Goal: Task Accomplishment & Management: Use online tool/utility

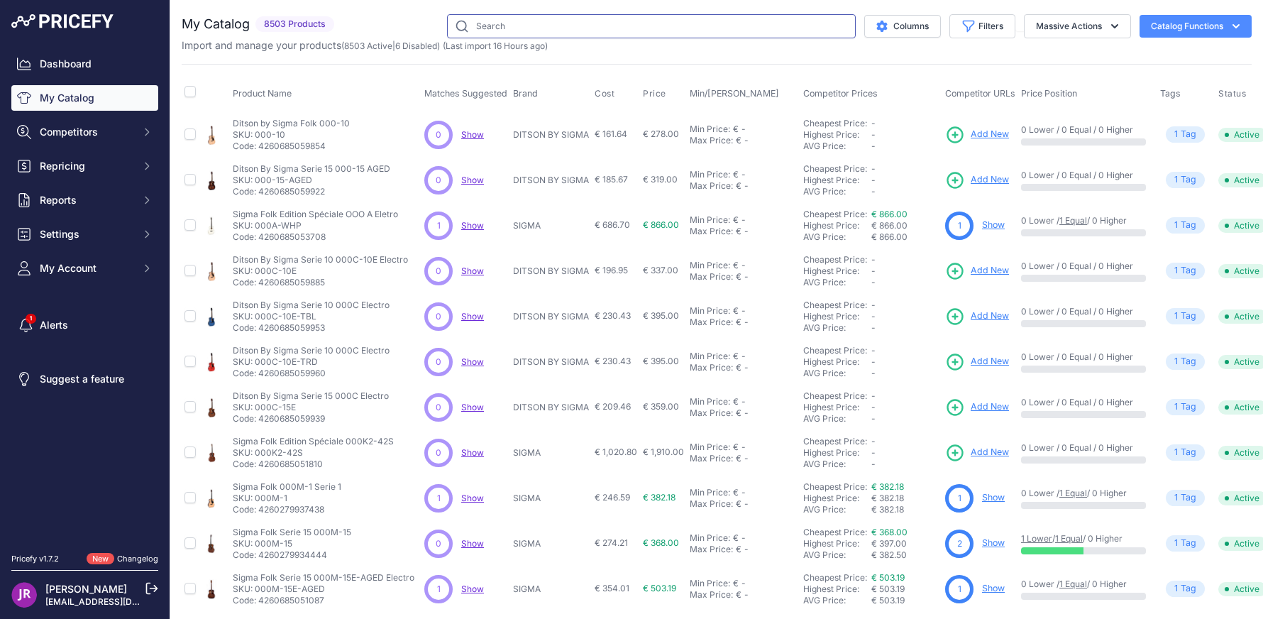
click at [482, 26] on input "text" at bounding box center [651, 26] width 409 height 24
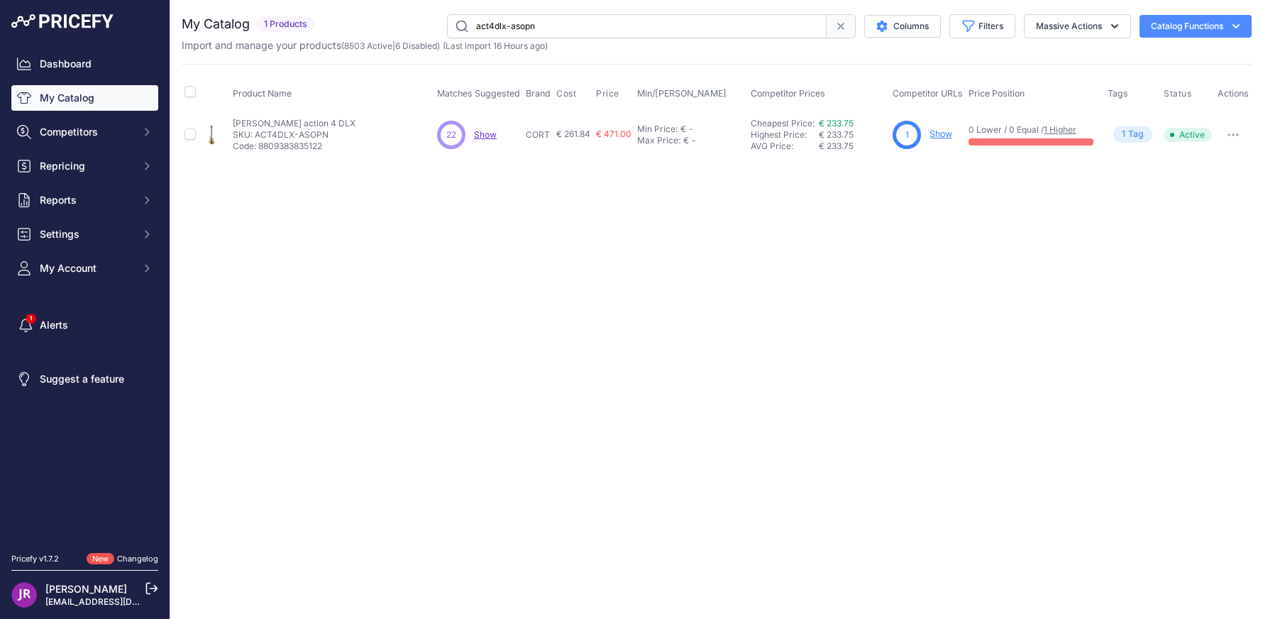
drag, startPoint x: 546, startPoint y: 22, endPoint x: 316, endPoint y: 1, distance: 230.8
click at [316, 1] on div "You are not connected to the internet. My Catalog" at bounding box center [717, 86] width 1070 height 172
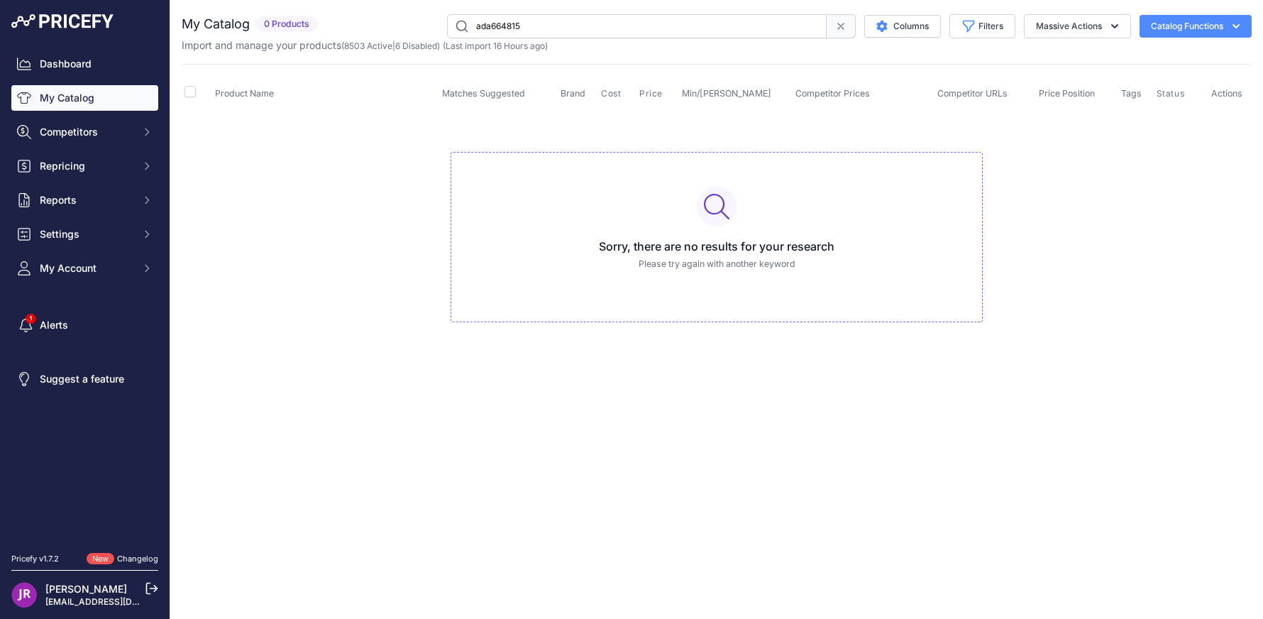
type input "ada664815"
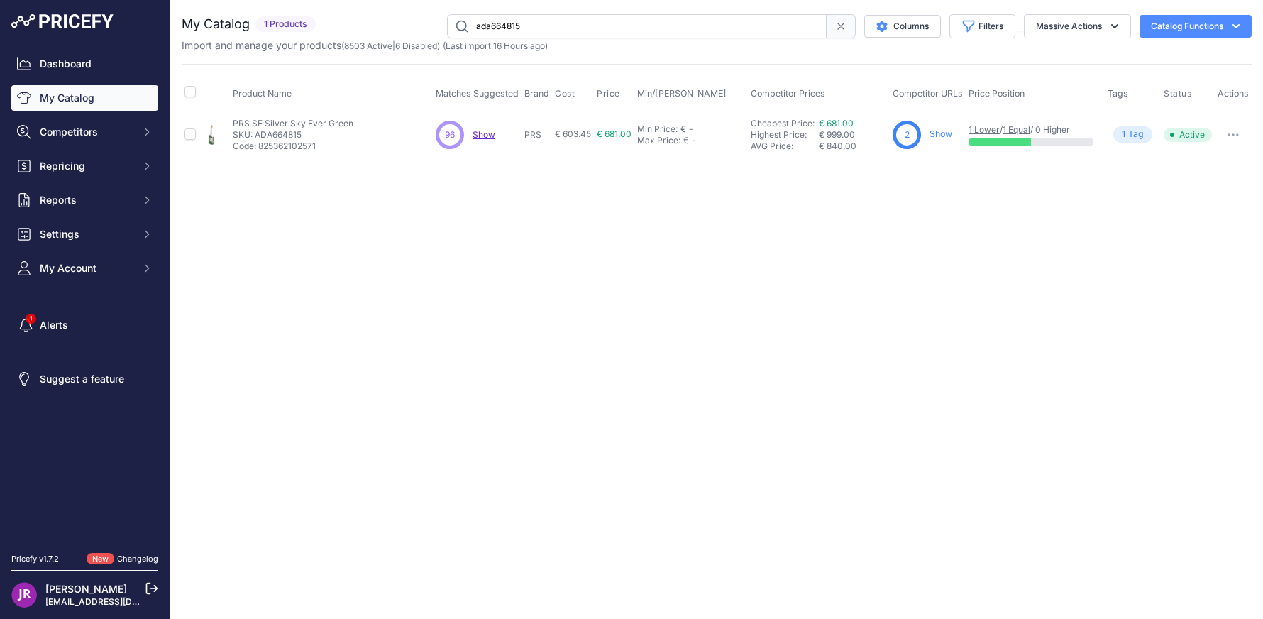
click at [946, 133] on link "Show" at bounding box center [940, 133] width 23 height 11
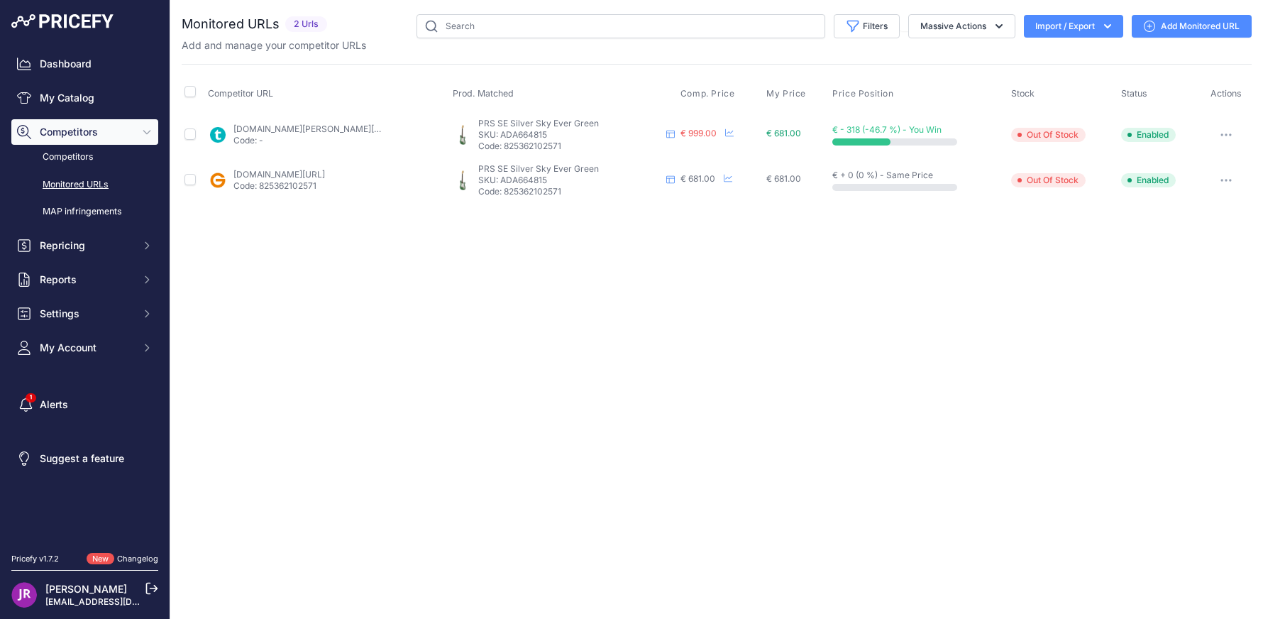
click at [1183, 28] on link "Add Monitored URL" at bounding box center [1191, 26] width 120 height 23
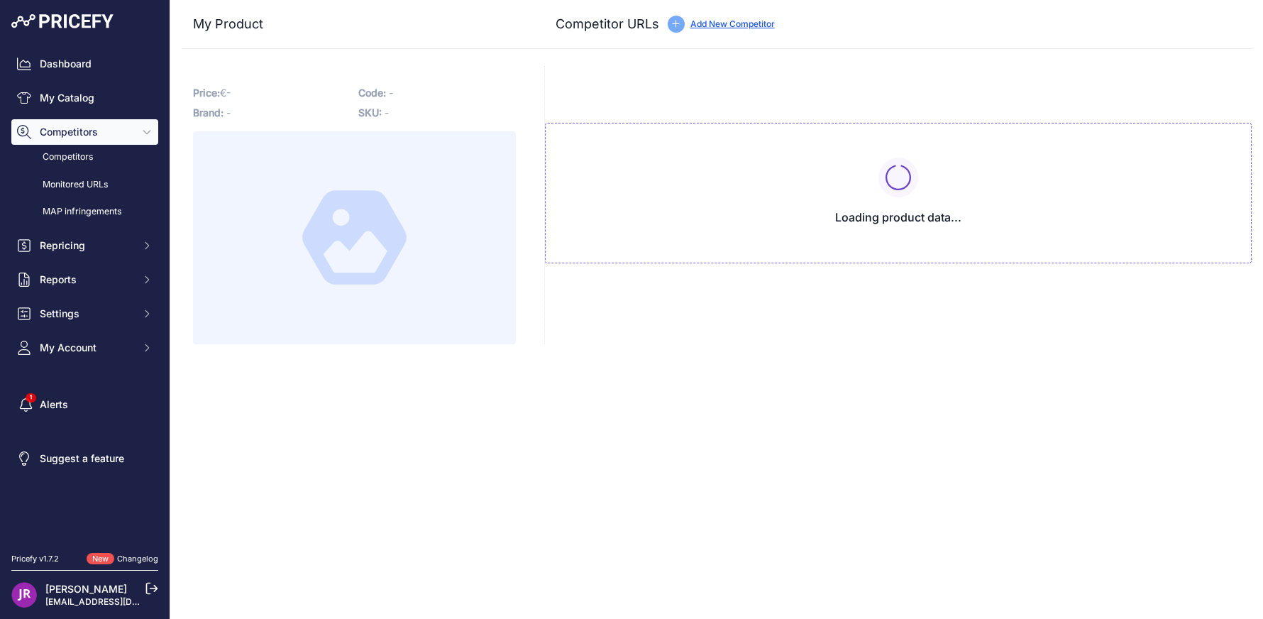
type input "[DOMAIN_NAME][URL]"
type input "www.thomann.fr/prs_se_silver_sky_laurel_green.htm?prirule_jdsnikfkfjsd=9365"
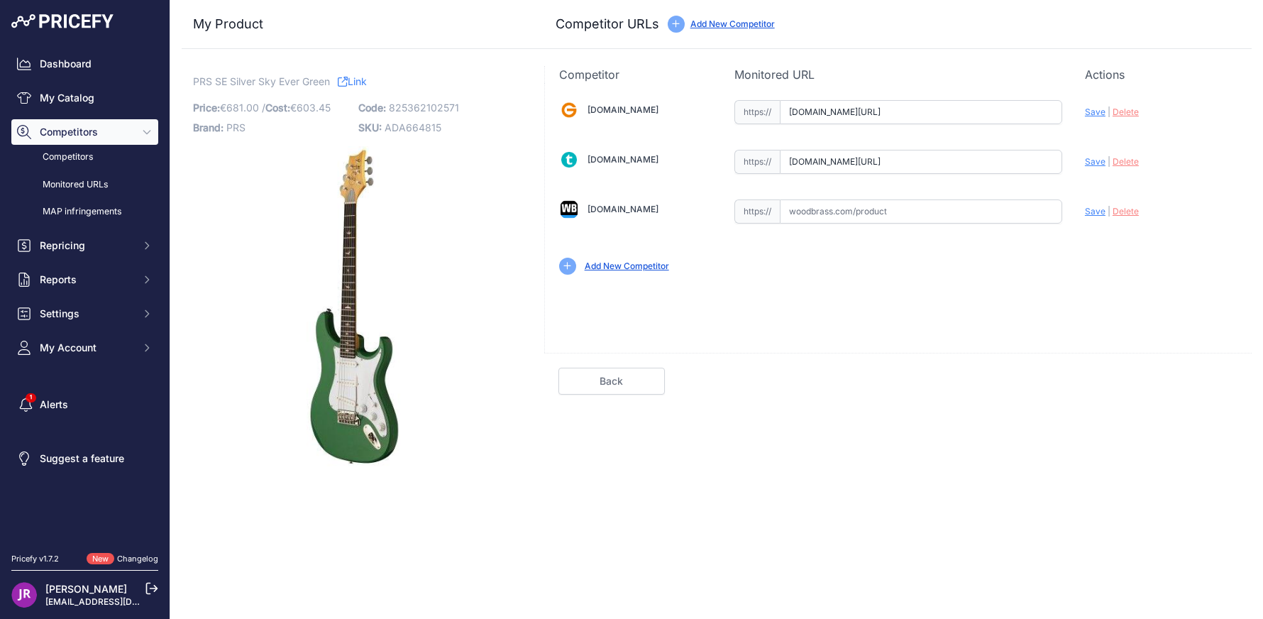
scroll to position [0, 168]
drag, startPoint x: 789, startPoint y: 112, endPoint x: 1014, endPoint y: 111, distance: 225.6
click at [1124, 111] on div "Gear4music.fr Valid Invalid" at bounding box center [898, 186] width 707 height 206
drag, startPoint x: 785, startPoint y: 154, endPoint x: 1020, endPoint y: 163, distance: 235.0
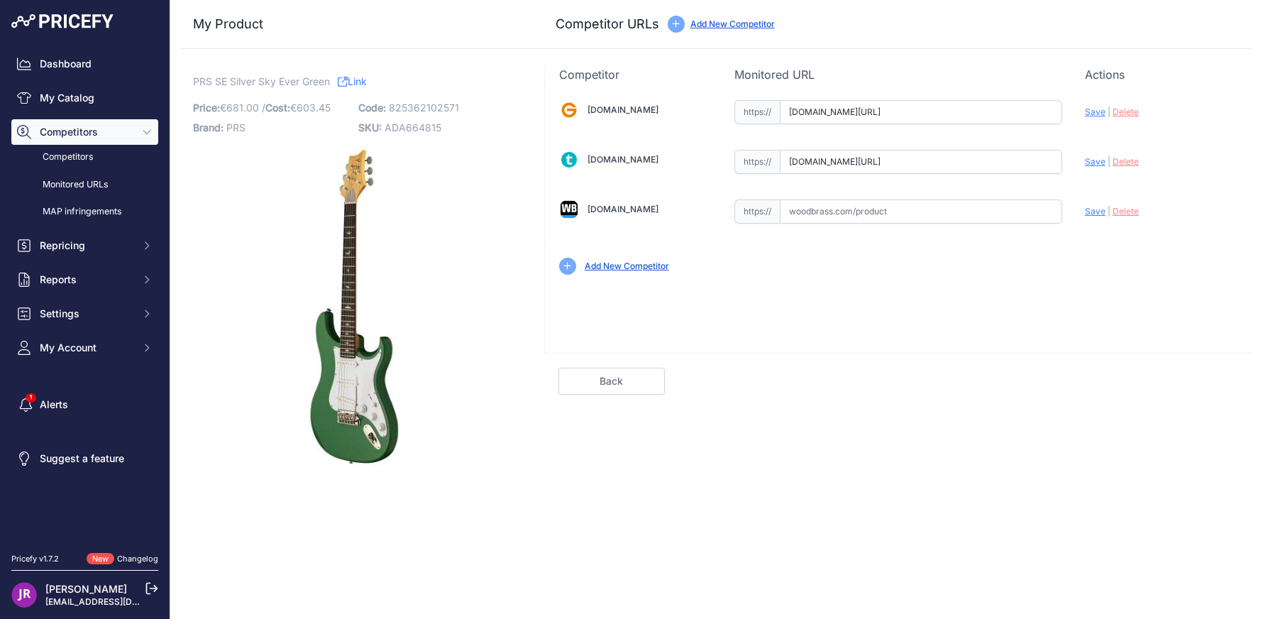
click at [1085, 163] on div "Gear4music.fr Valid Invalid" at bounding box center [898, 186] width 707 height 206
drag, startPoint x: 187, startPoint y: 77, endPoint x: 331, endPoint y: 76, distance: 143.3
click at [331, 76] on div "PRS SE Silver Sky Ever Green Link Price: € 681.00 / Cost: 603.45 Brand:" at bounding box center [354, 267] width 345 height 402
copy span "PRS SE Silver Sky Ever Green"
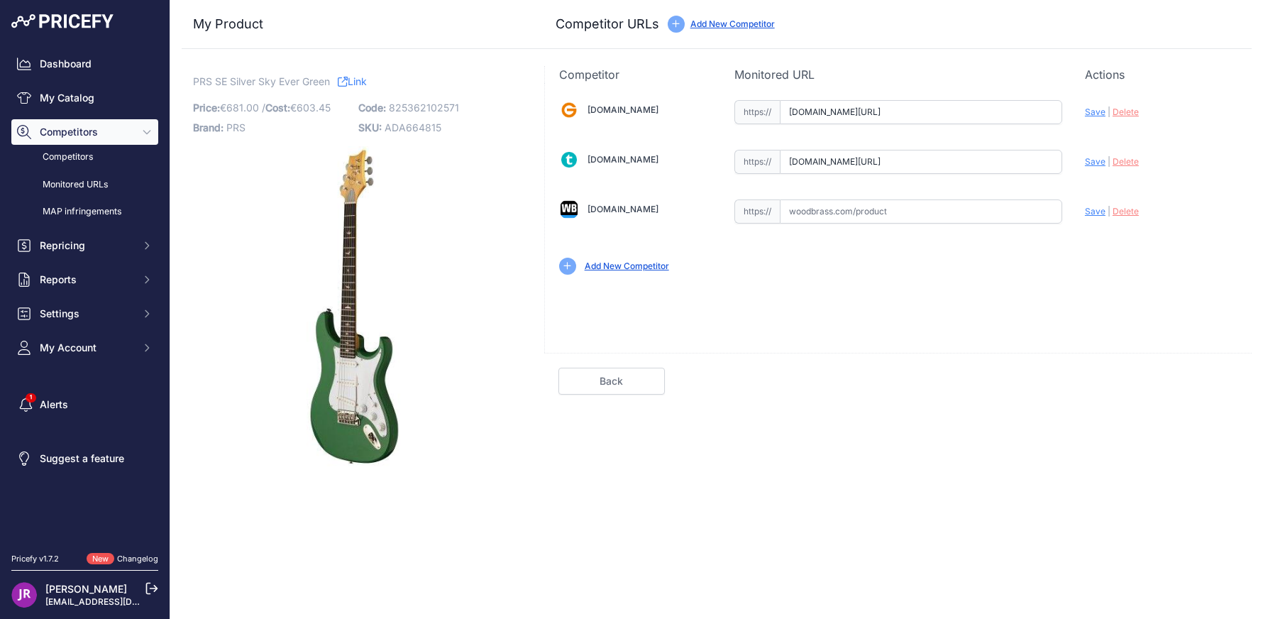
click at [1130, 112] on span "Delete" at bounding box center [1125, 111] width 26 height 11
drag, startPoint x: 788, startPoint y: 163, endPoint x: 1032, endPoint y: 172, distance: 244.2
click at [1060, 184] on div "Gear4music.fr Valid Invalid" at bounding box center [898, 186] width 707 height 206
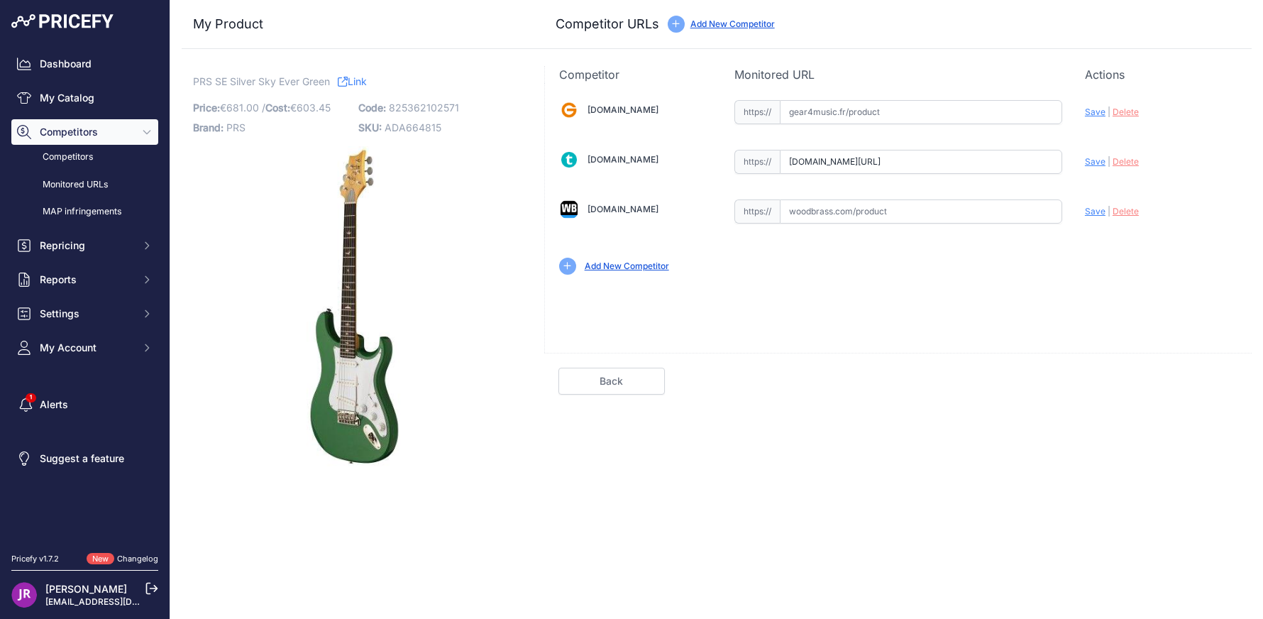
click at [1122, 164] on span "Delete" at bounding box center [1125, 161] width 26 height 11
drag, startPoint x: 189, startPoint y: 75, endPoint x: 340, endPoint y: 82, distance: 150.5
click at [340, 82] on div "PRS SE Silver Sky Ever Green Link Price: € 681.00 / Cost: 603.45 Brand:" at bounding box center [354, 267] width 345 height 402
copy p "PRS SE Silver Sky Ever Green"
click at [77, 90] on link "My Catalog" at bounding box center [84, 98] width 147 height 26
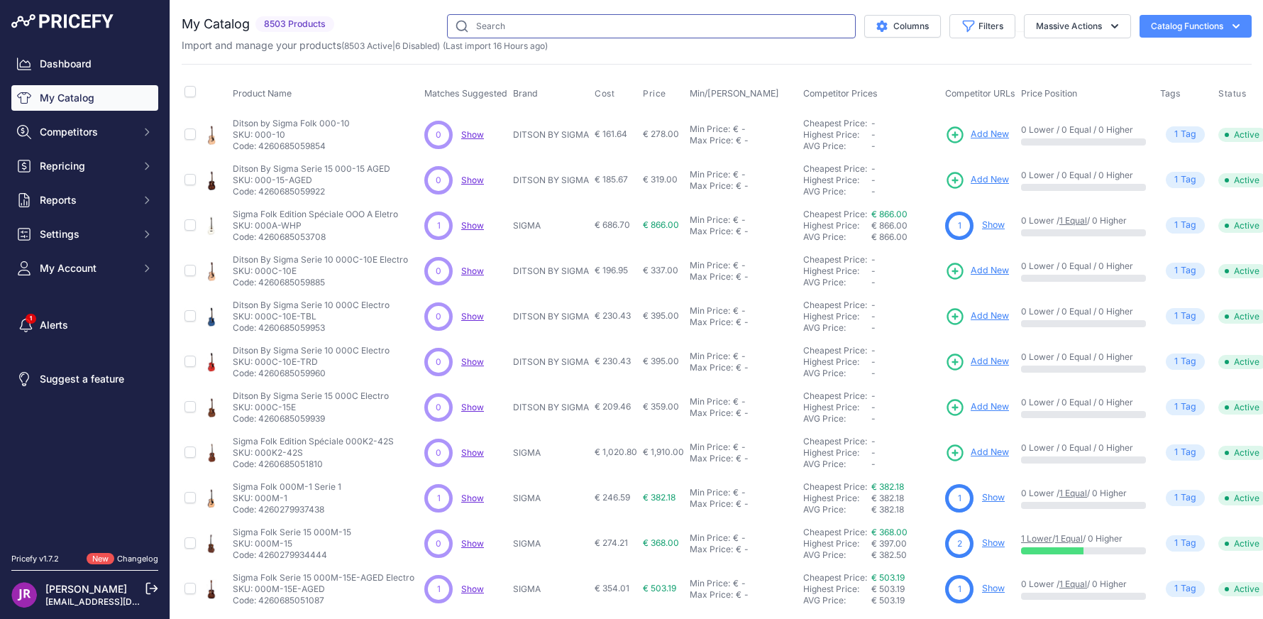
click at [548, 26] on input "text" at bounding box center [651, 26] width 409 height 24
type input "ahfreestyle"
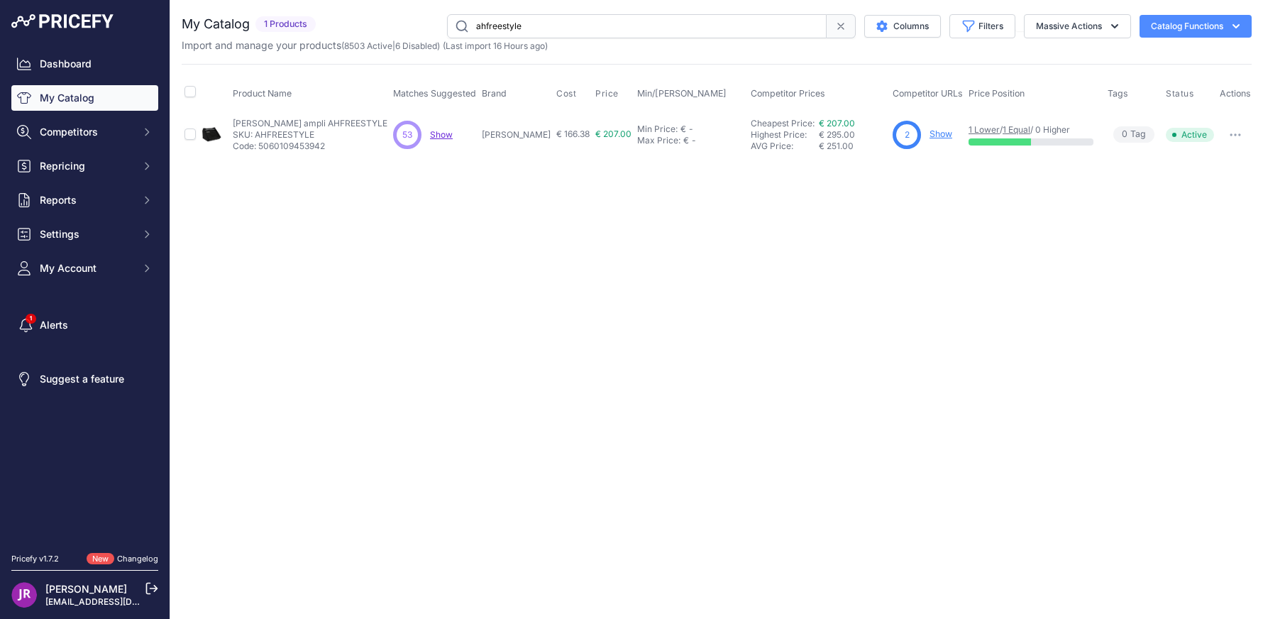
click at [938, 135] on link "Show" at bounding box center [940, 133] width 23 height 11
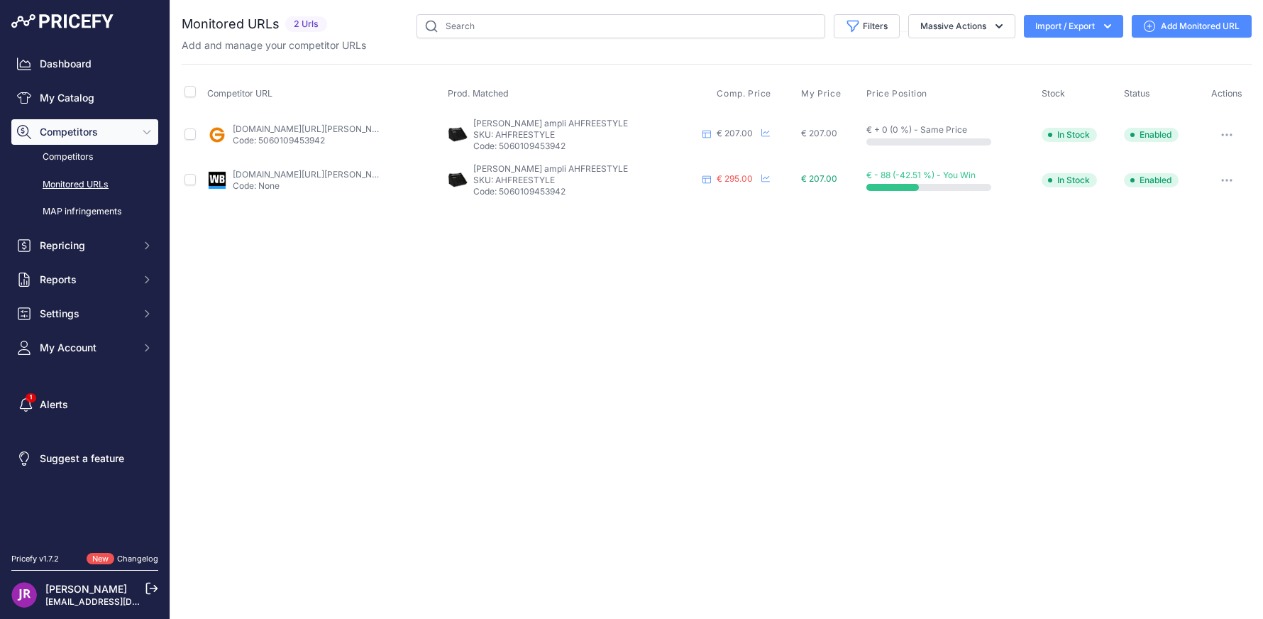
click at [1185, 21] on link "Add Monitored URL" at bounding box center [1191, 26] width 120 height 23
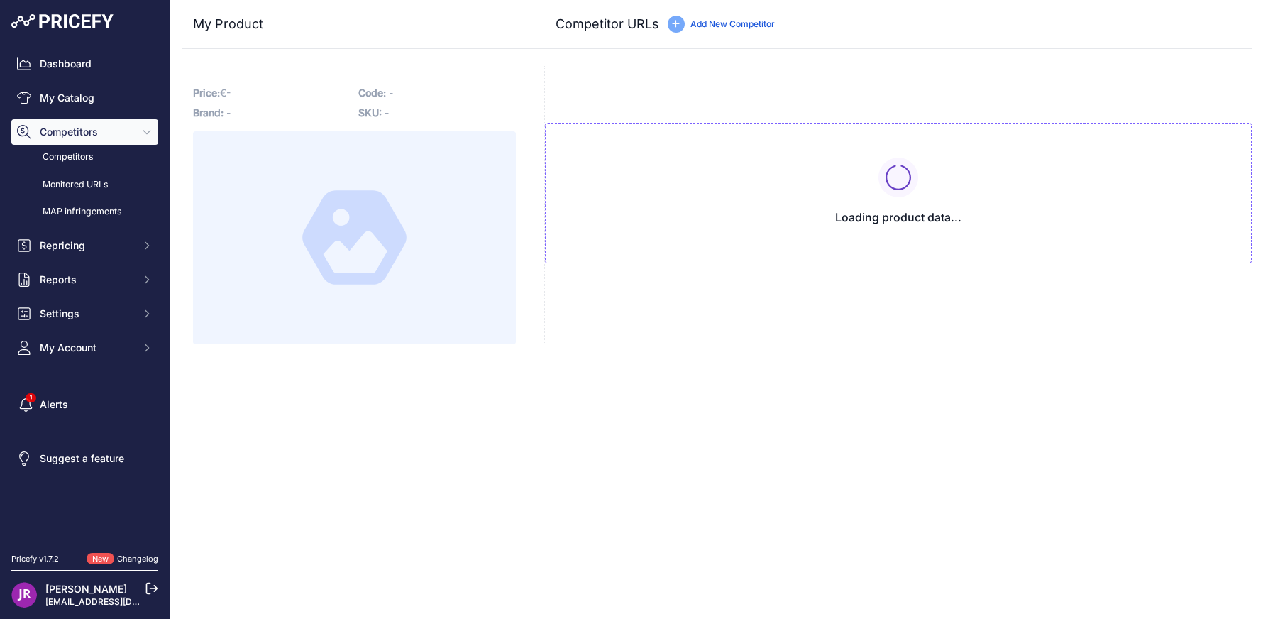
type input "[DOMAIN_NAME][URL][PERSON_NAME]"
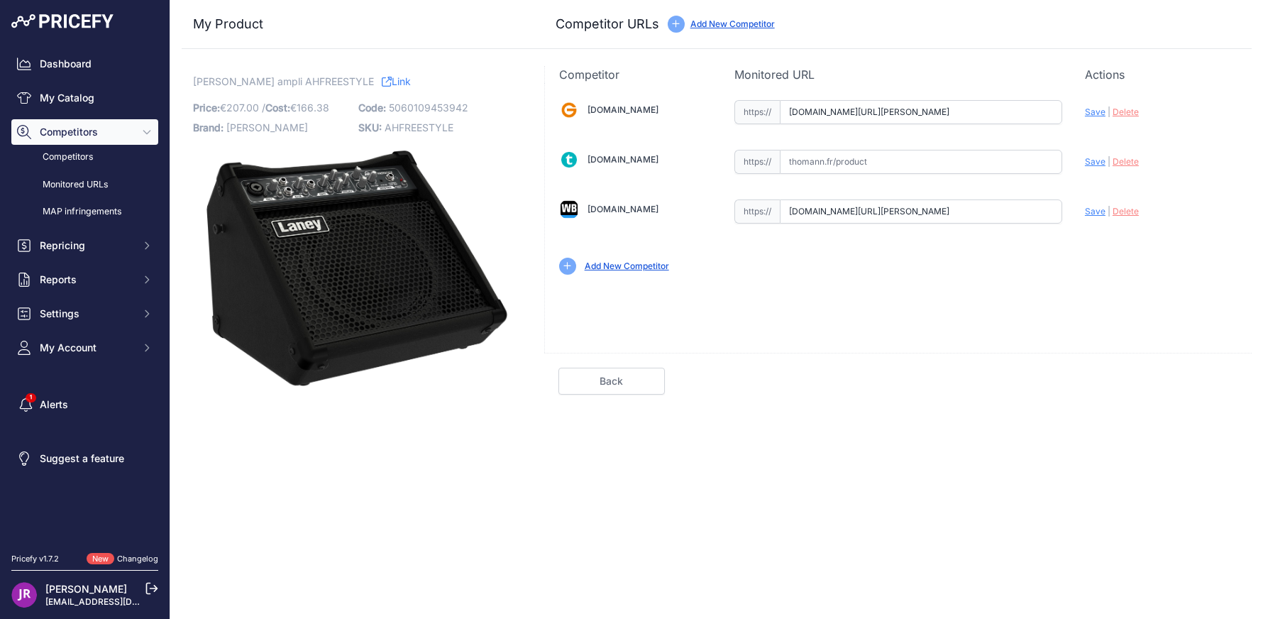
scroll to position [0, 1166]
drag, startPoint x: 790, startPoint y: 111, endPoint x: 1102, endPoint y: 111, distance: 311.4
click at [1102, 111] on div "[DOMAIN_NAME] Valid Invalid" at bounding box center [898, 186] width 707 height 206
drag, startPoint x: 789, startPoint y: 215, endPoint x: 1089, endPoint y: 214, distance: 300.1
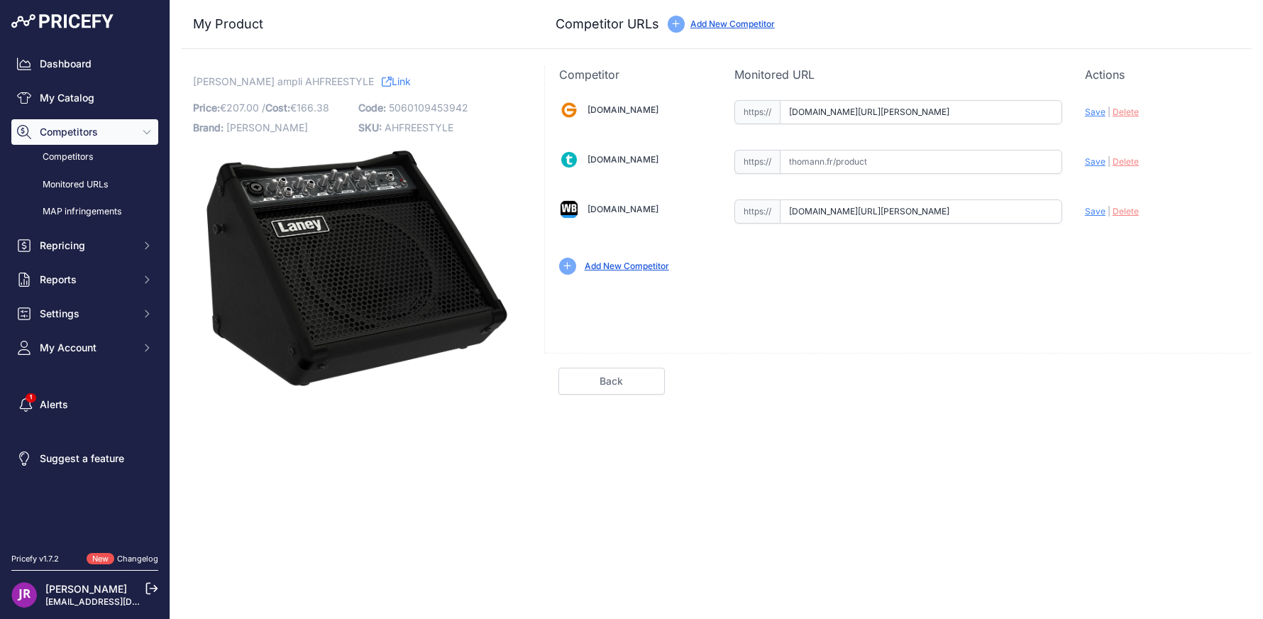
click at [1139, 217] on div "[DOMAIN_NAME] Valid Invalid" at bounding box center [898, 186] width 707 height 206
click at [56, 94] on link "My Catalog" at bounding box center [84, 98] width 147 height 26
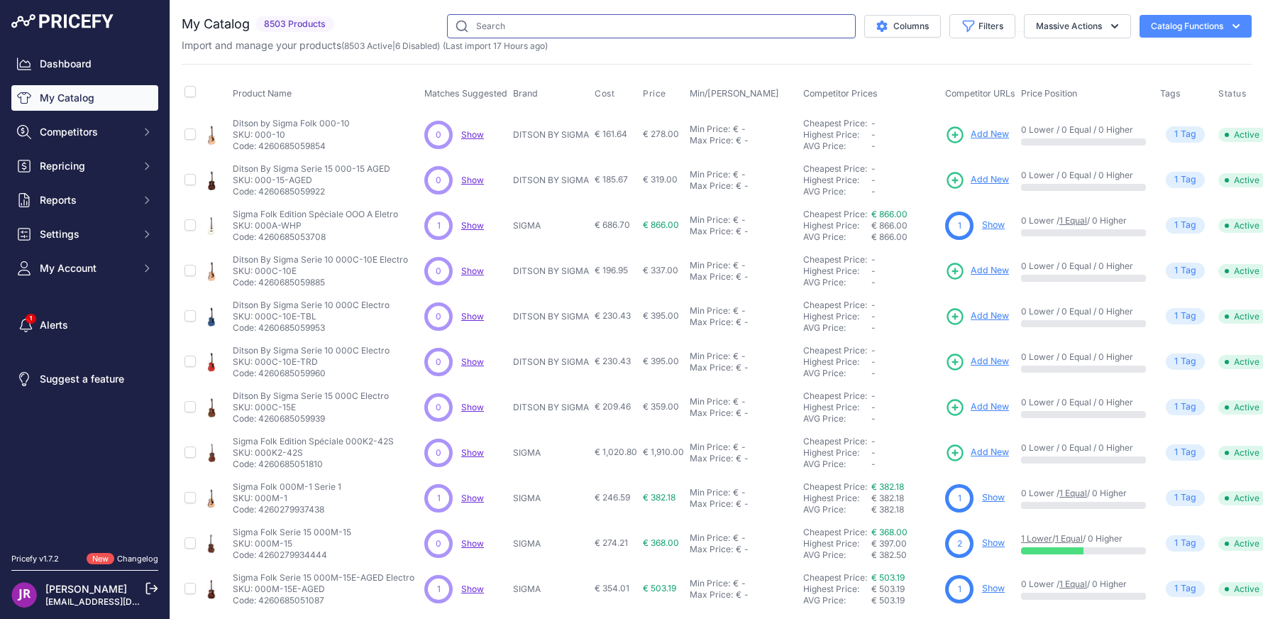
click at [533, 18] on input "text" at bounding box center [651, 26] width 409 height 24
type input "arc26cba"
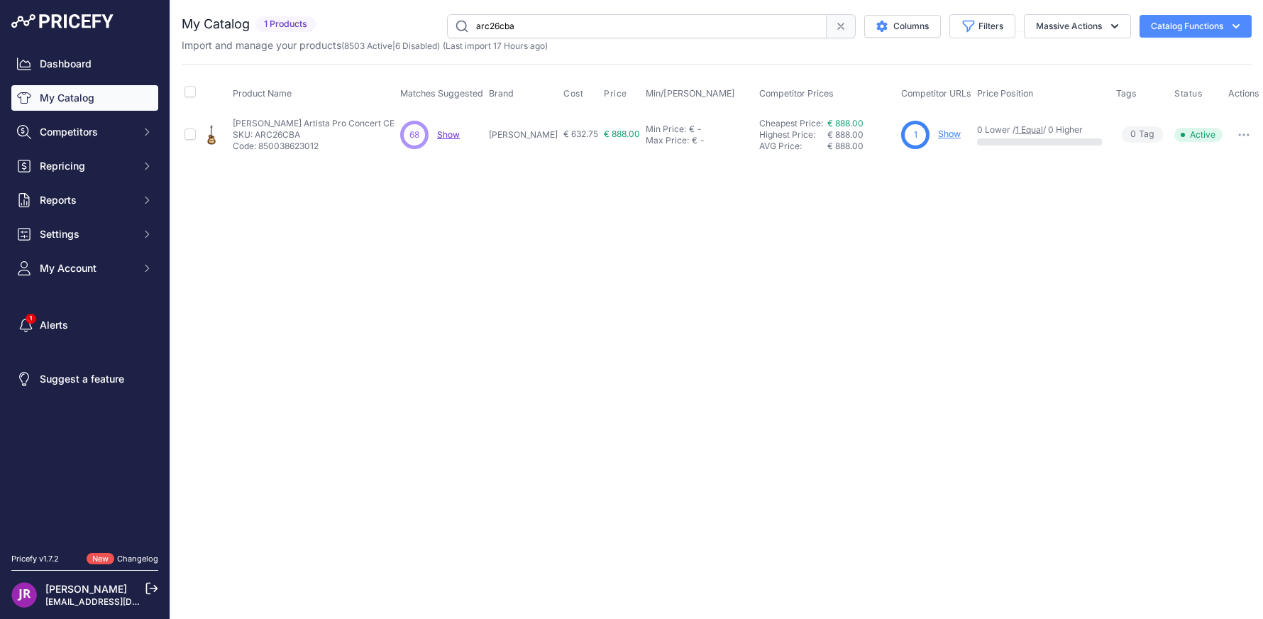
click at [943, 135] on link "Show" at bounding box center [949, 133] width 23 height 11
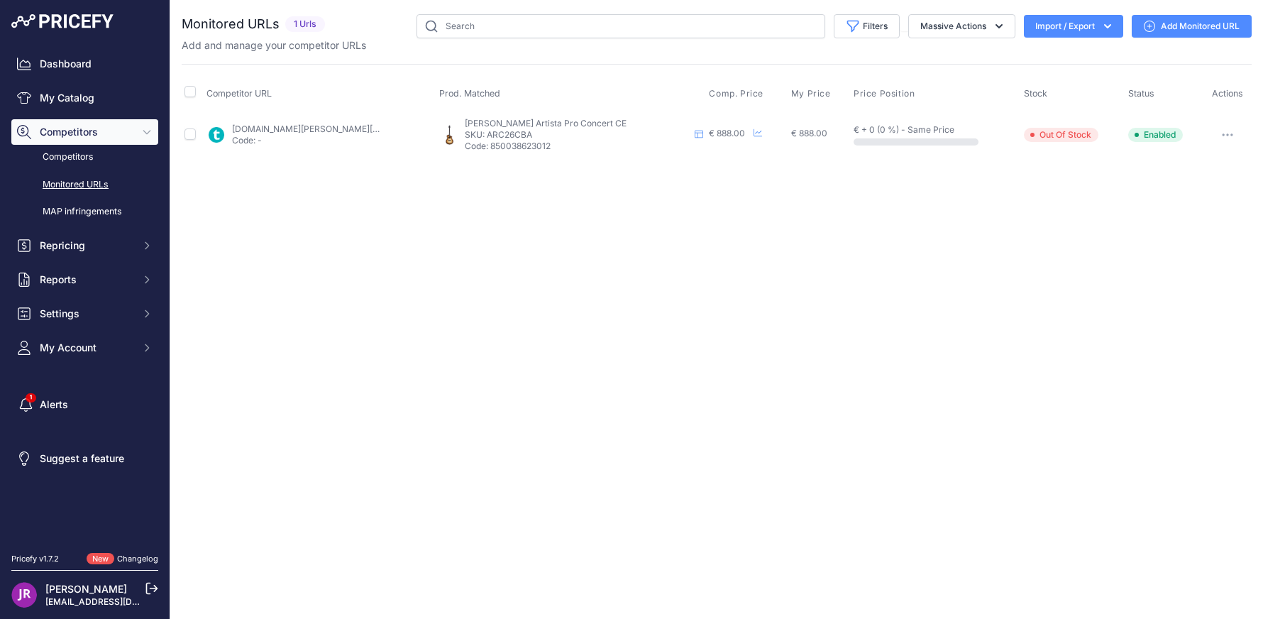
click at [1200, 18] on link "Add Monitored URL" at bounding box center [1191, 26] width 120 height 23
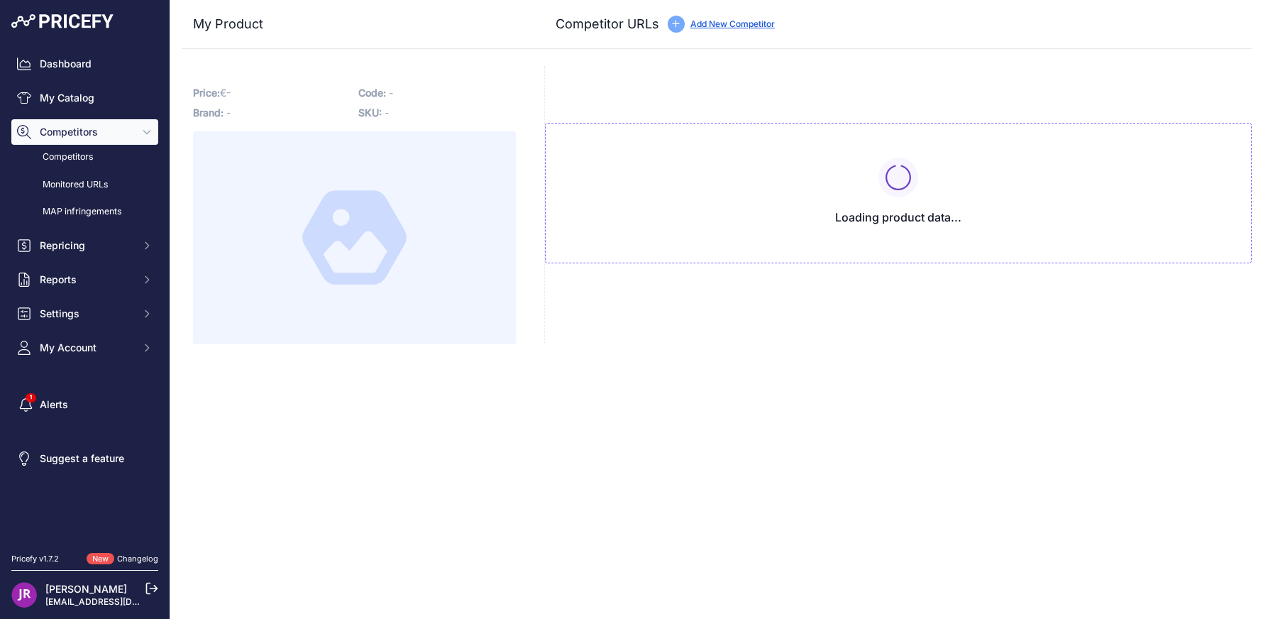
type input "[DOMAIN_NAME][URL]"
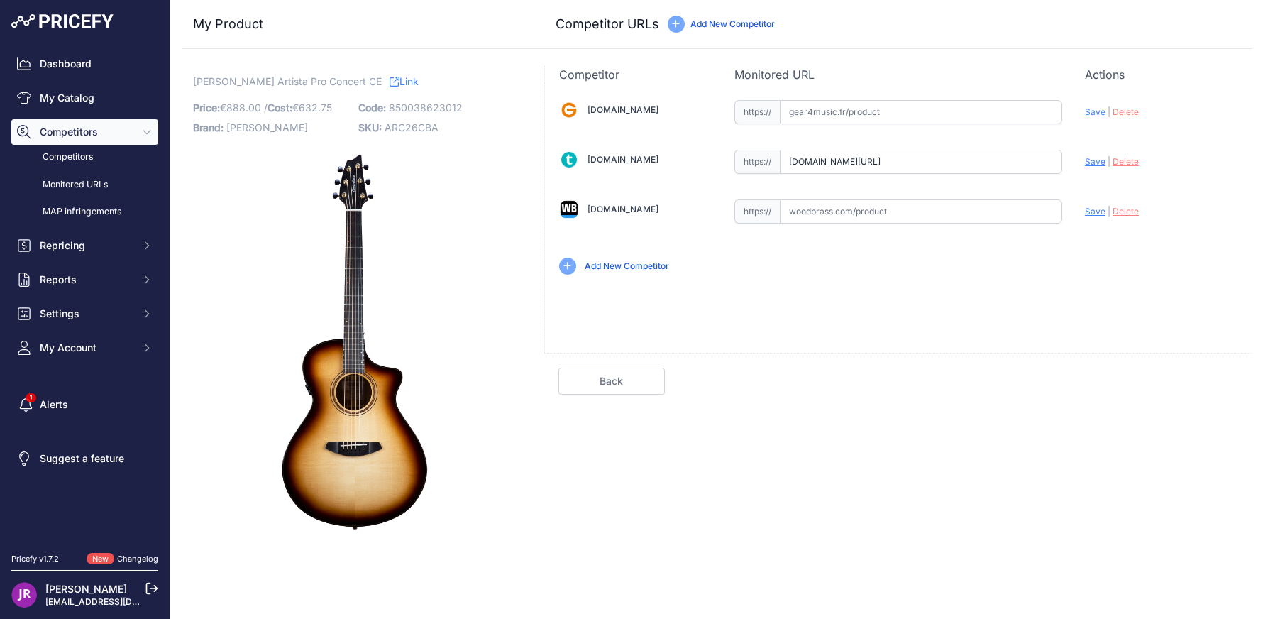
scroll to position [0, 82]
drag, startPoint x: 787, startPoint y: 160, endPoint x: 1106, endPoint y: 160, distance: 319.2
click at [1106, 160] on div "[DOMAIN_NAME] Valid Invalid" at bounding box center [898, 186] width 707 height 206
click at [68, 95] on link "My Catalog" at bounding box center [84, 98] width 147 height 26
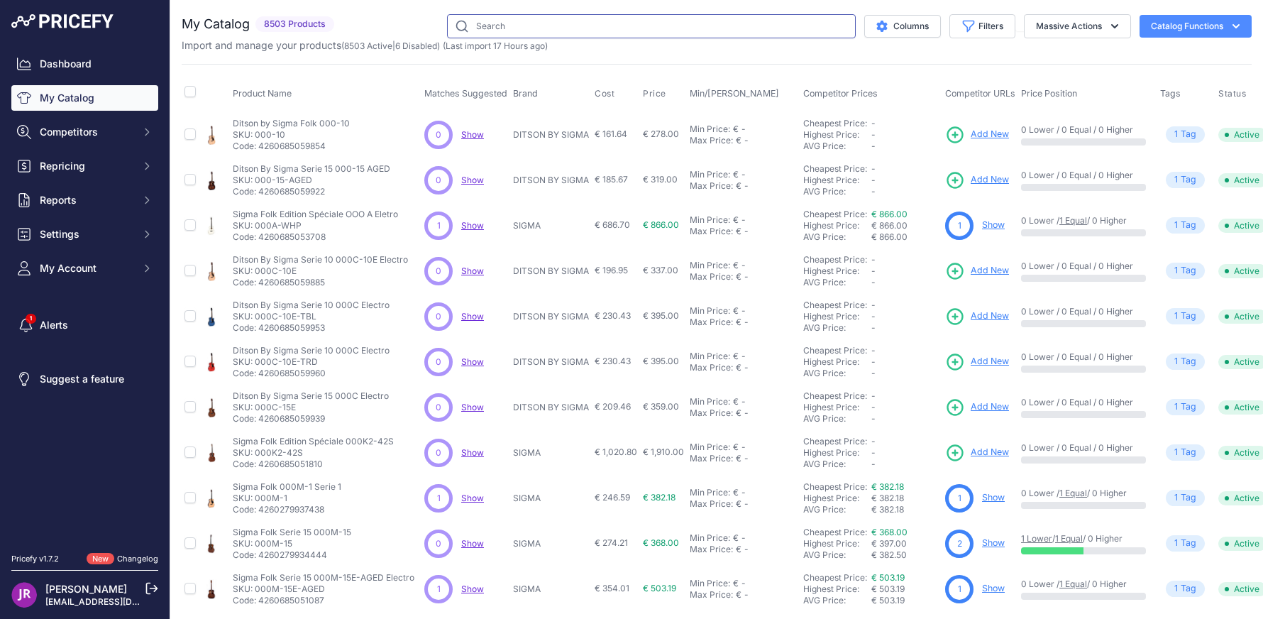
click at [530, 21] on input "text" at bounding box center [651, 26] width 409 height 24
type input "aro26cba"
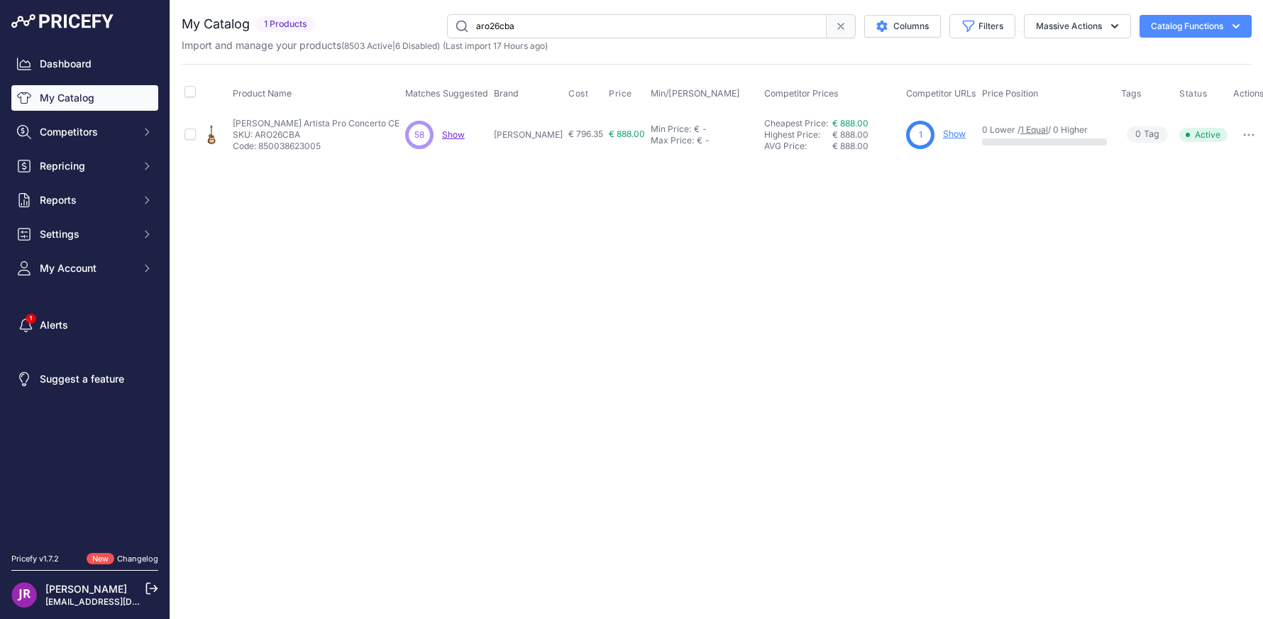
click at [943, 133] on link "Show" at bounding box center [954, 133] width 23 height 11
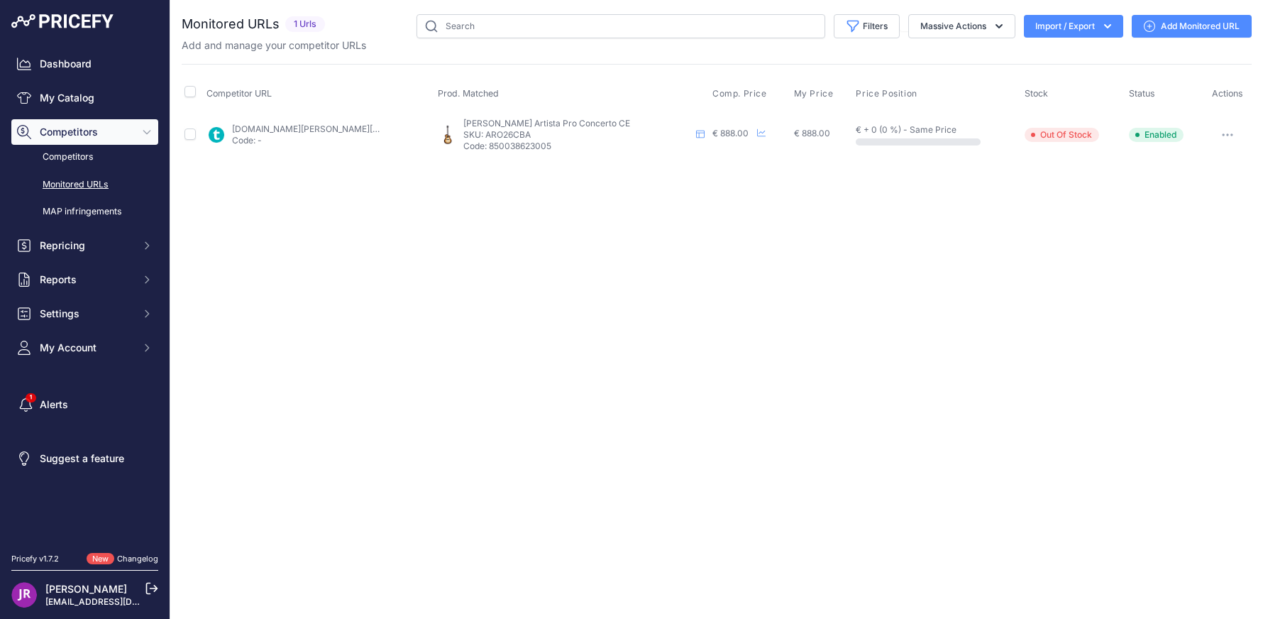
click at [1195, 23] on link "Add Monitored URL" at bounding box center [1191, 26] width 120 height 23
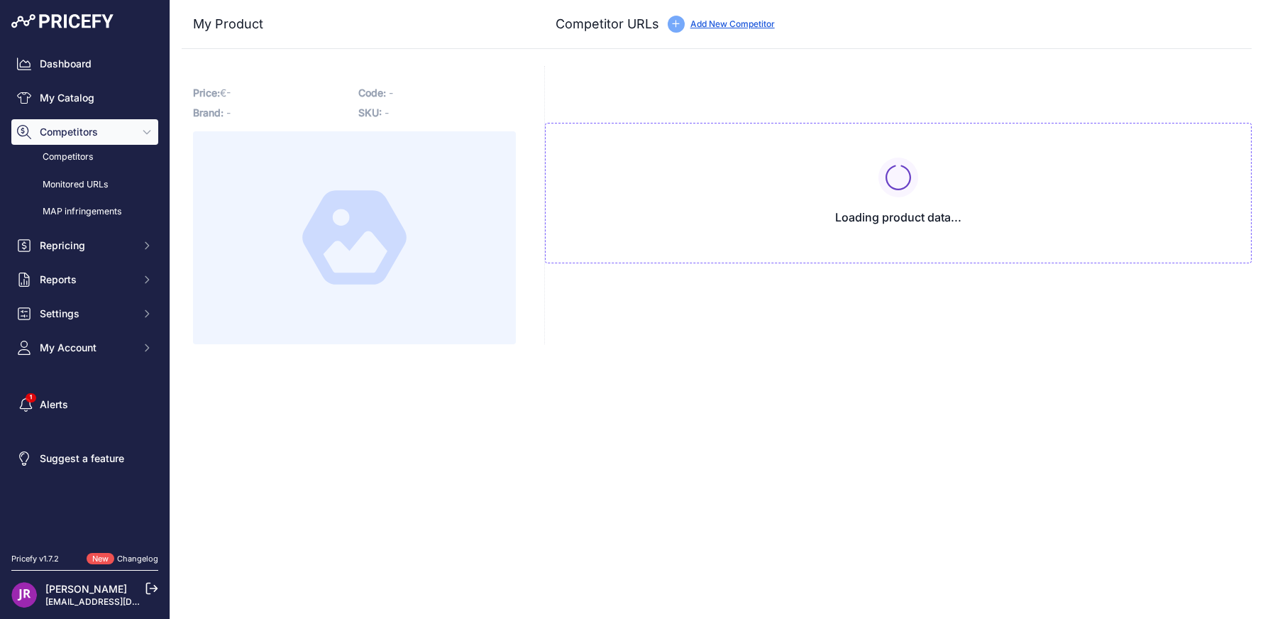
type input "[DOMAIN_NAME][URL]"
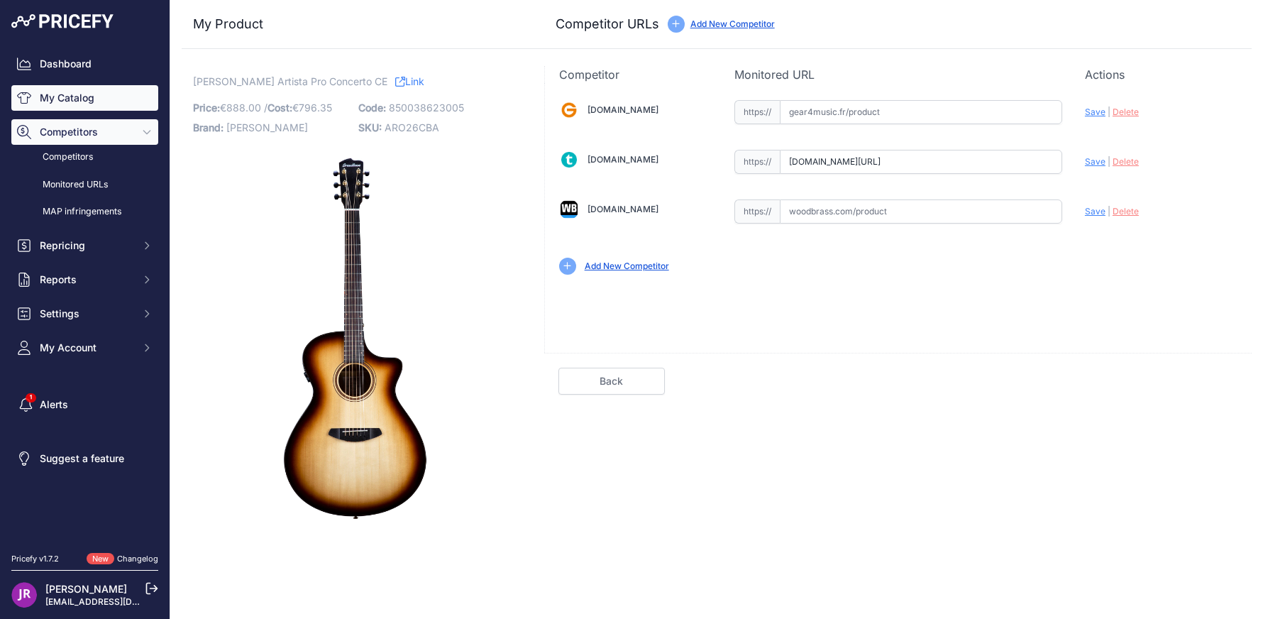
click at [62, 99] on link "My Catalog" at bounding box center [84, 98] width 147 height 26
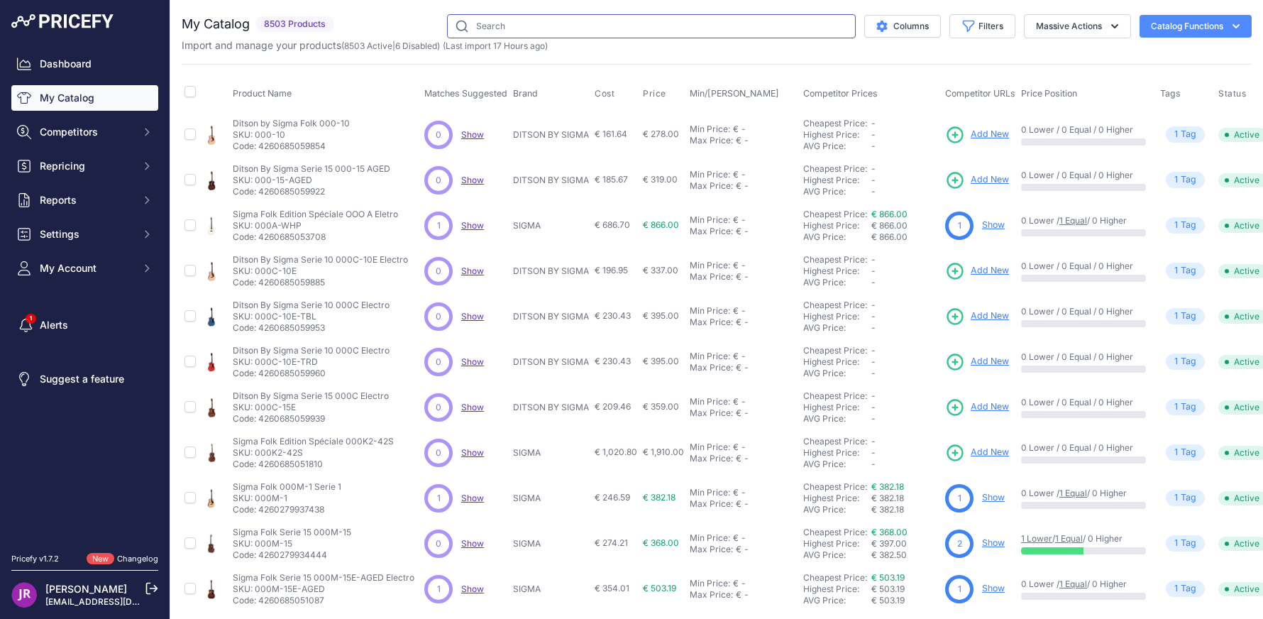
click at [482, 31] on input "text" at bounding box center [651, 26] width 409 height 24
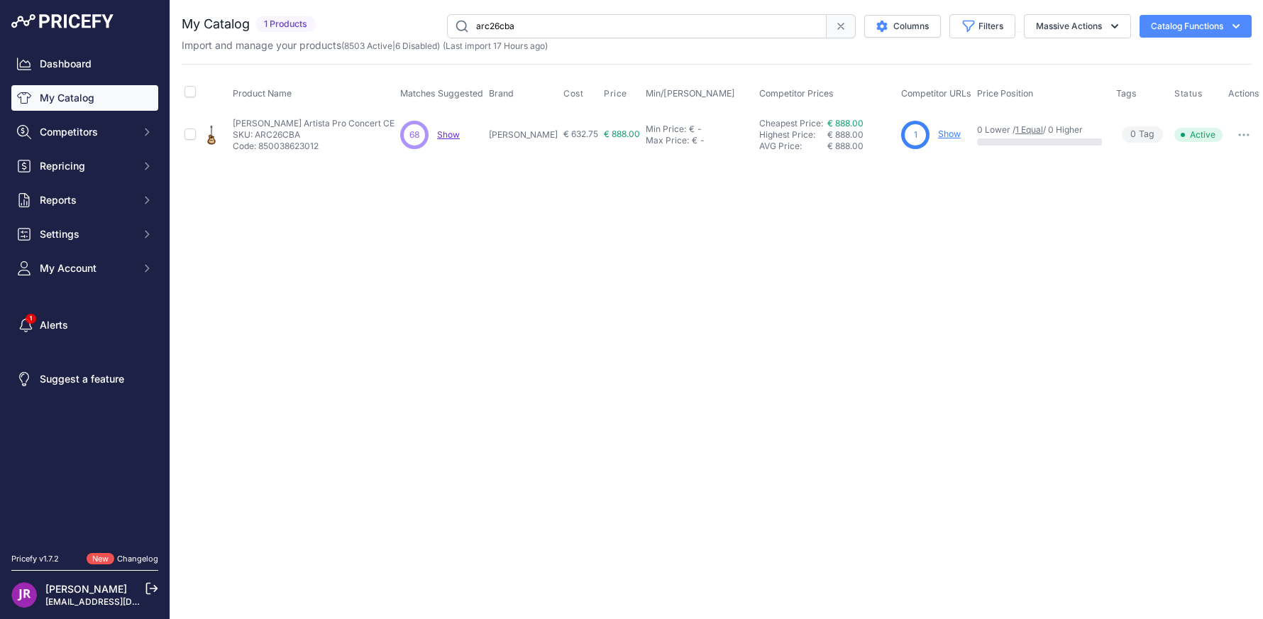
click at [484, 26] on input "arc26cba" at bounding box center [637, 26] width 380 height 24
type input "aro26cba"
click at [943, 134] on link "Show" at bounding box center [954, 133] width 23 height 11
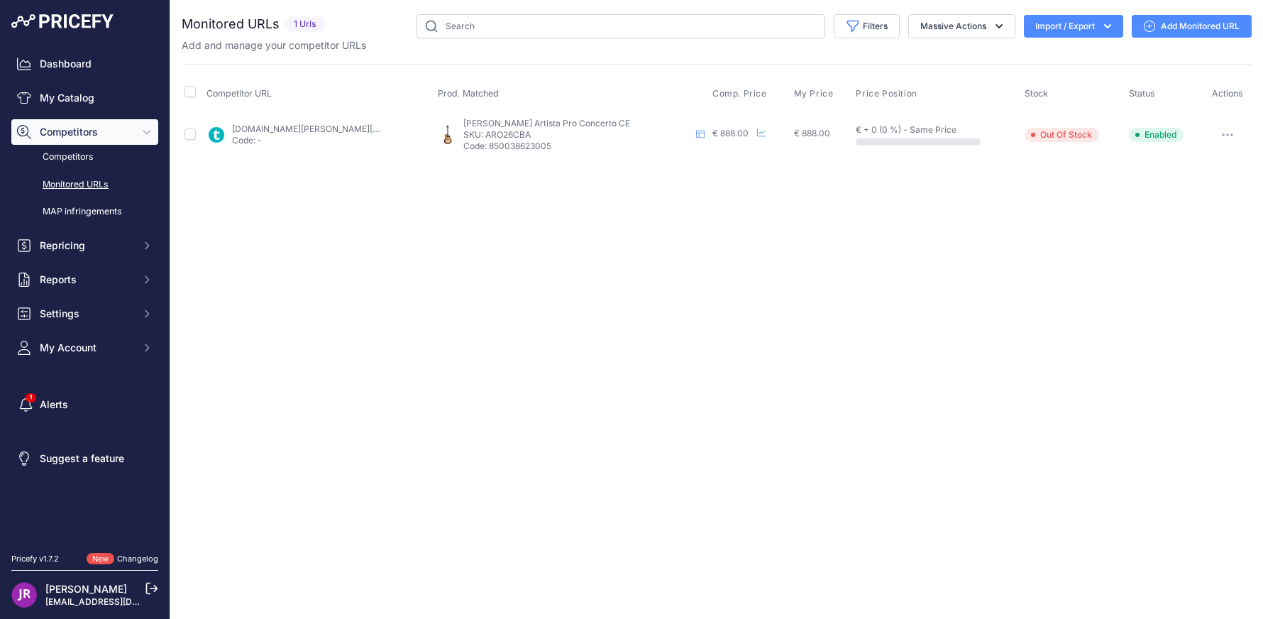
click at [1205, 24] on link "Add Monitored URL" at bounding box center [1191, 26] width 120 height 23
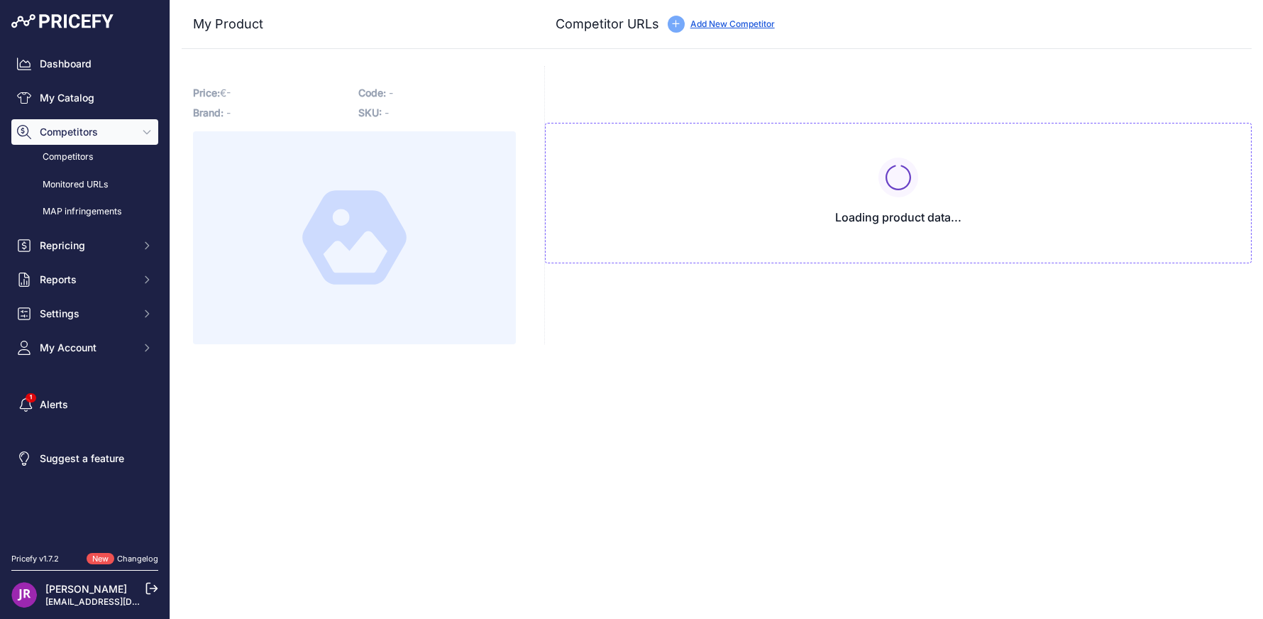
type input "[DOMAIN_NAME][URL]"
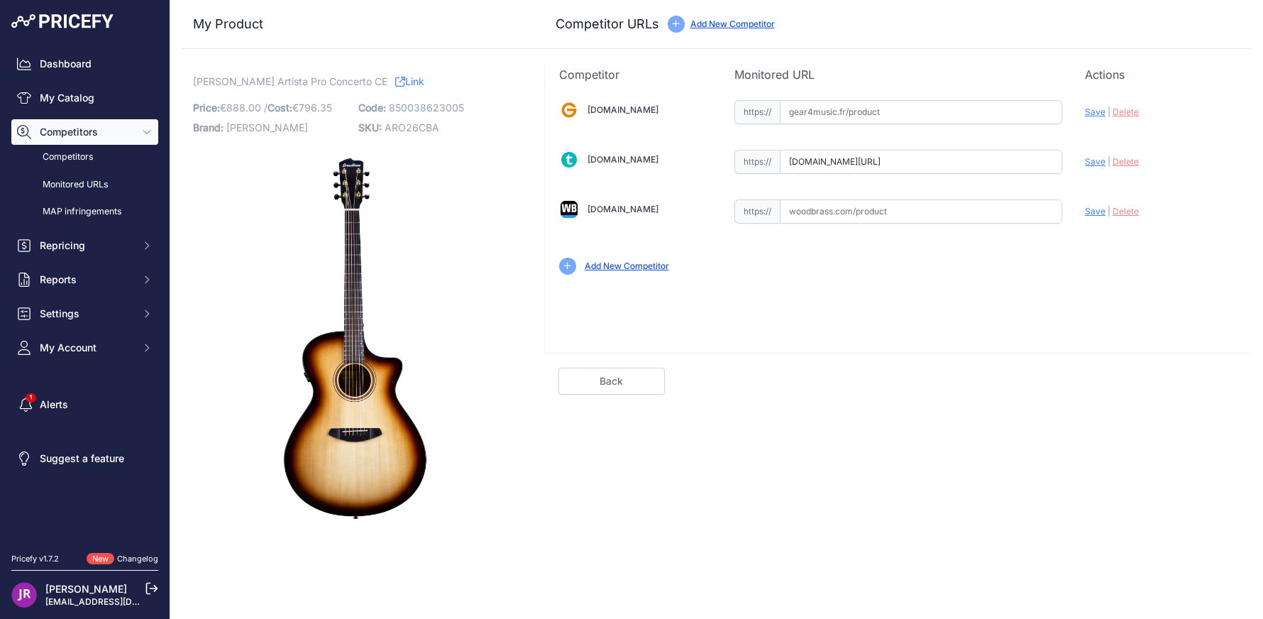
scroll to position [0, 82]
drag, startPoint x: 790, startPoint y: 160, endPoint x: 1139, endPoint y: 157, distance: 349.0
click at [1139, 157] on div "[DOMAIN_NAME] Valid Invalid" at bounding box center [898, 186] width 707 height 206
